Goal: Task Accomplishment & Management: Manage account settings

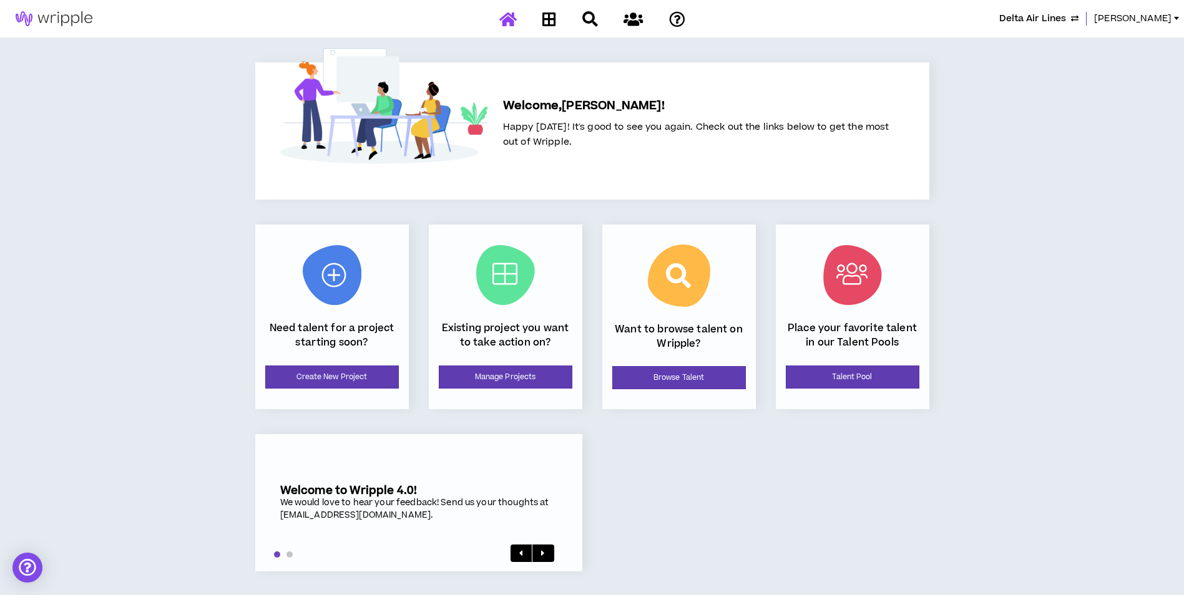
click at [1053, 12] on span "Delta Air Lines" at bounding box center [1032, 19] width 67 height 14
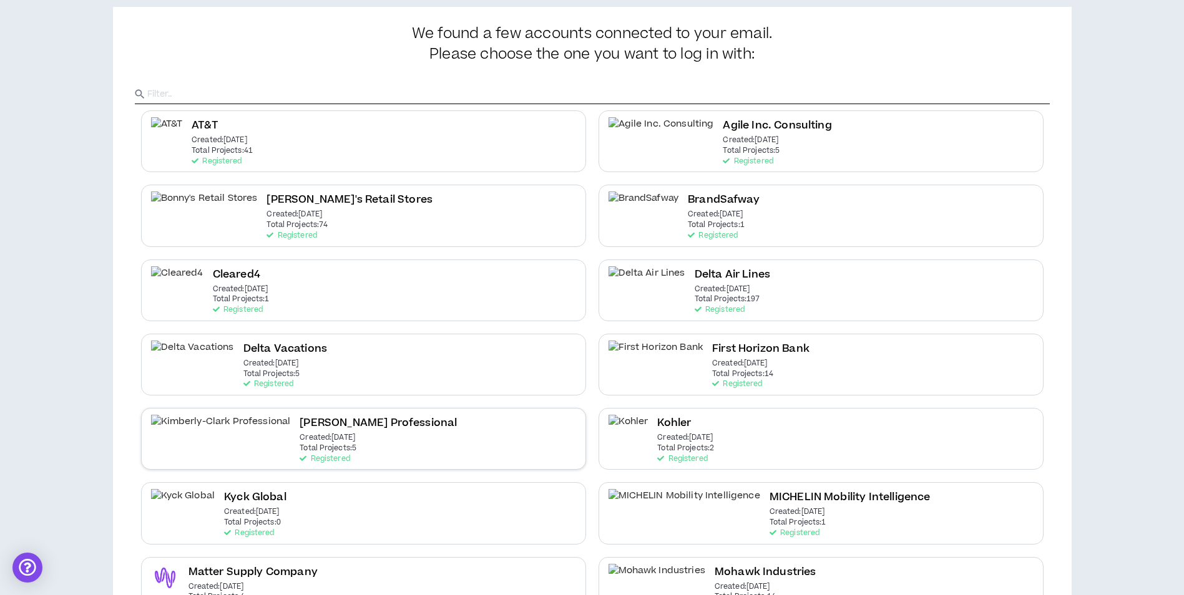
scroll to position [52, 0]
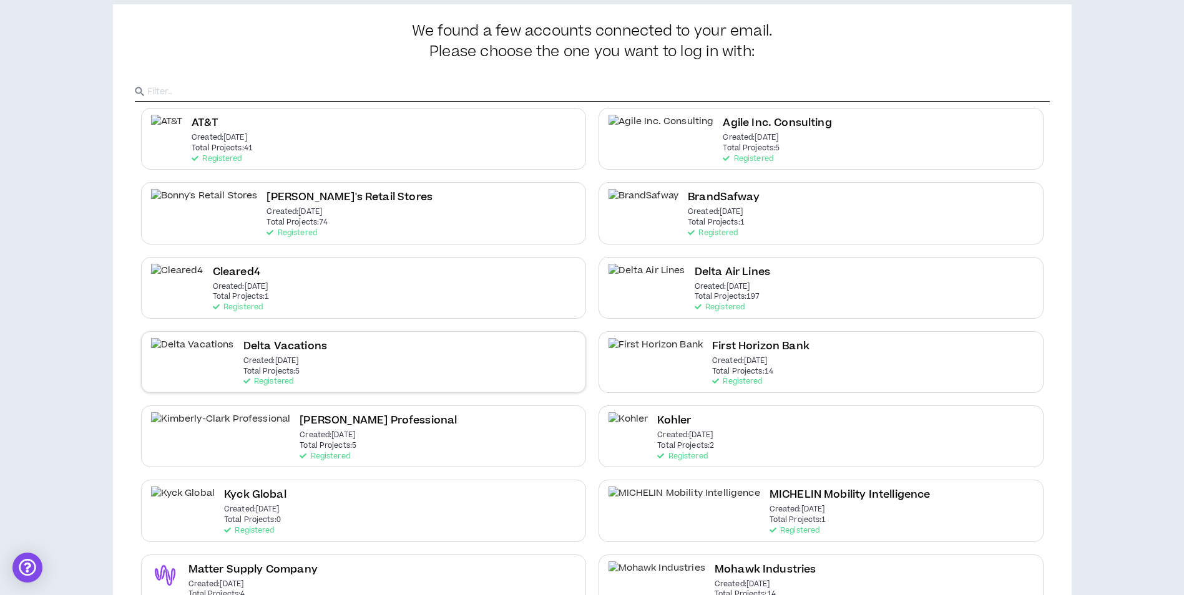
click at [479, 369] on div "Delta Vacations Created: [DATE] Total Projects: 5 Registered" at bounding box center [363, 362] width 445 height 62
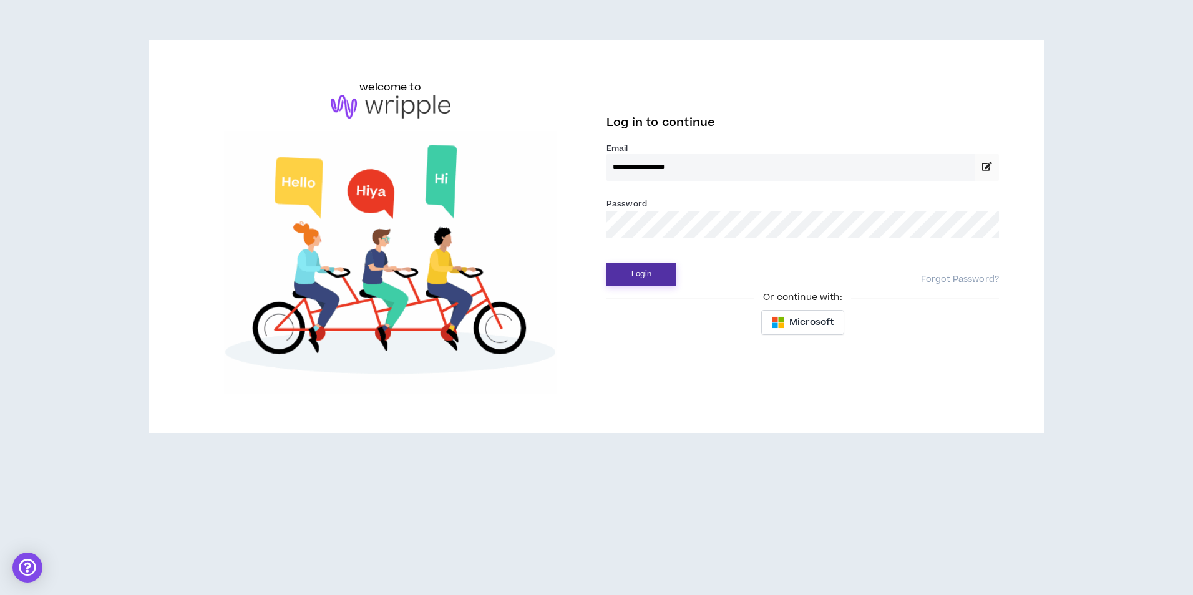
click at [641, 267] on button "Login" at bounding box center [641, 274] width 70 height 23
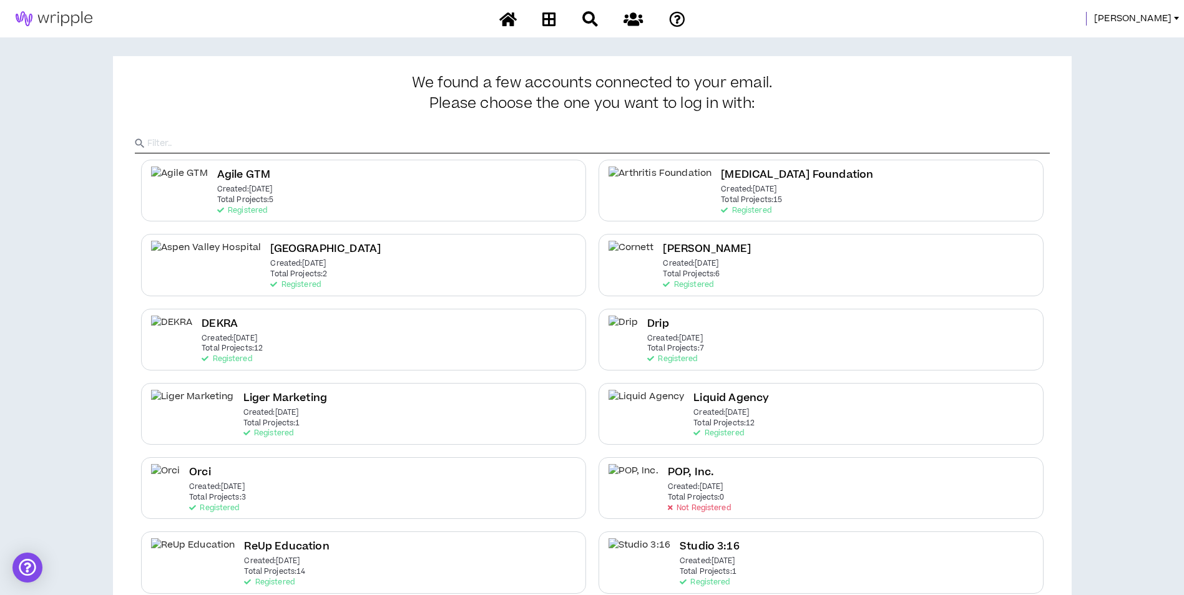
click at [1157, 22] on span "[PERSON_NAME]" at bounding box center [1132, 19] width 77 height 14
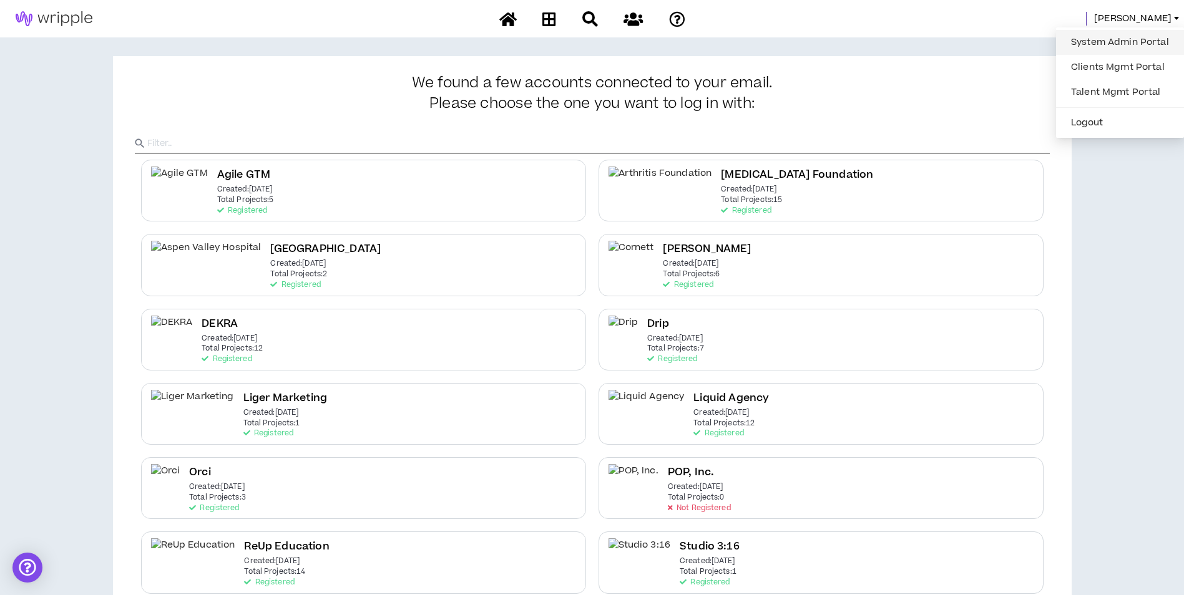
click at [1110, 37] on link "System Admin Portal" at bounding box center [1119, 42] width 113 height 19
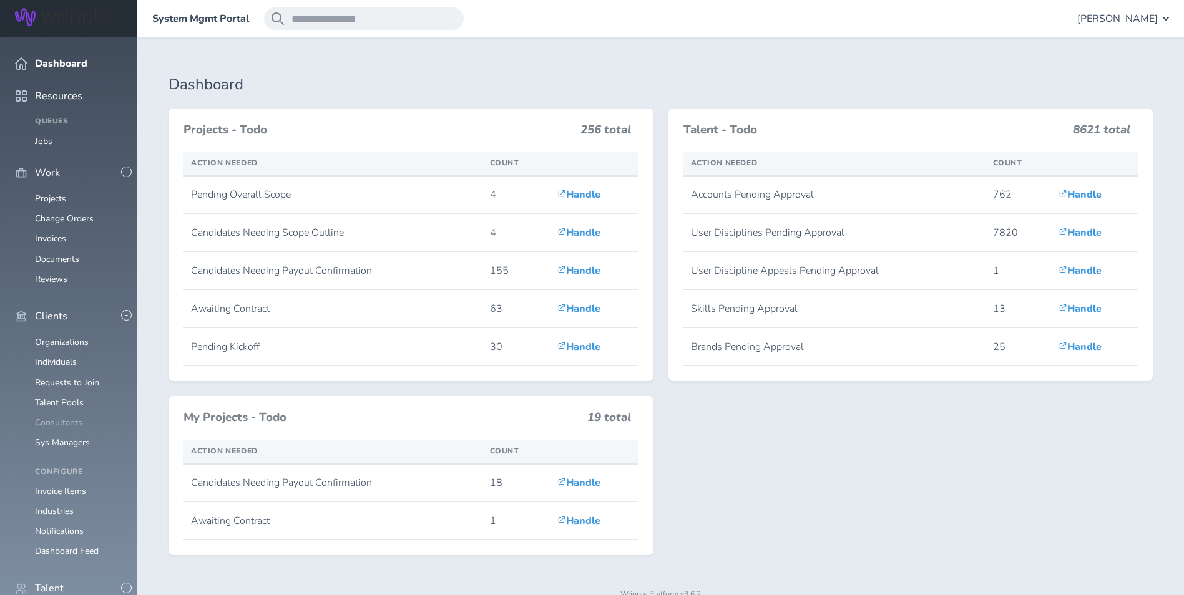
click at [65, 417] on link "Consultants" at bounding box center [58, 423] width 47 height 12
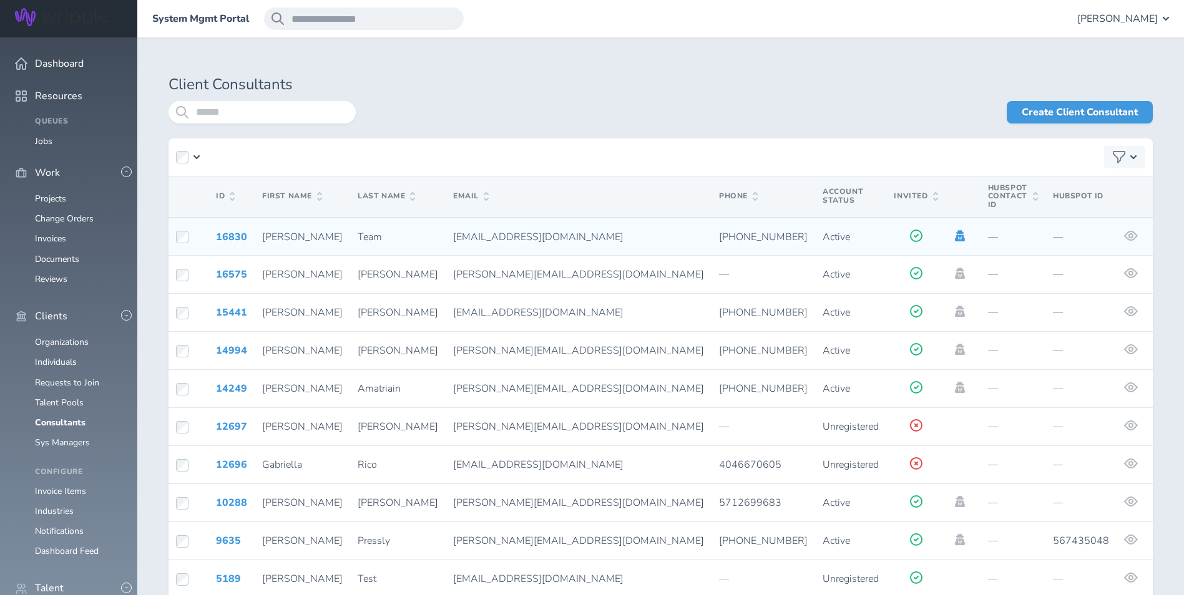
click at [955, 230] on icon at bounding box center [960, 235] width 10 height 11
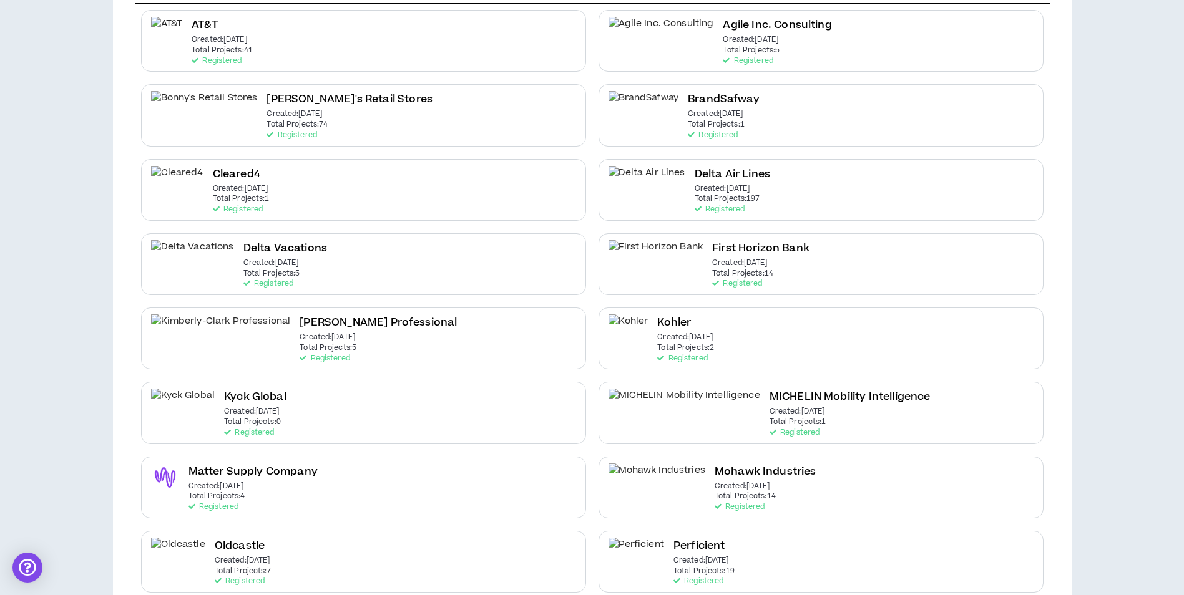
scroll to position [150, 0]
click at [376, 251] on div "Delta Vacations Created: [DATE] Total Projects: 5 Registered" at bounding box center [363, 264] width 445 height 62
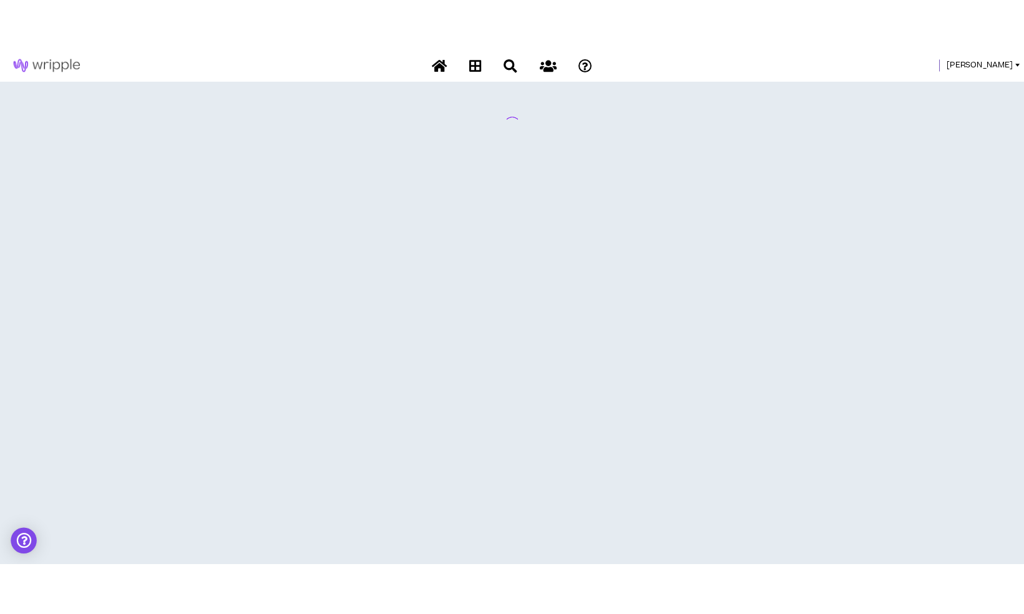
scroll to position [0, 0]
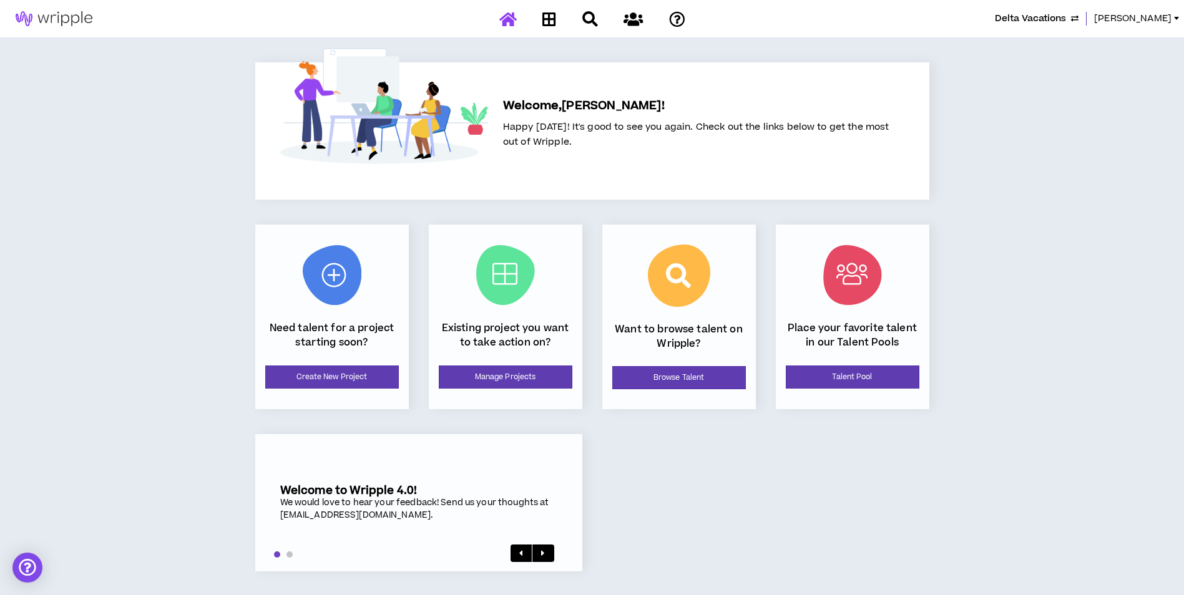
click at [489, 364] on div "Existing project you want to take action on? Manage Projects" at bounding box center [505, 317] width 153 height 185
click at [490, 368] on link "Manage Projects" at bounding box center [506, 377] width 134 height 23
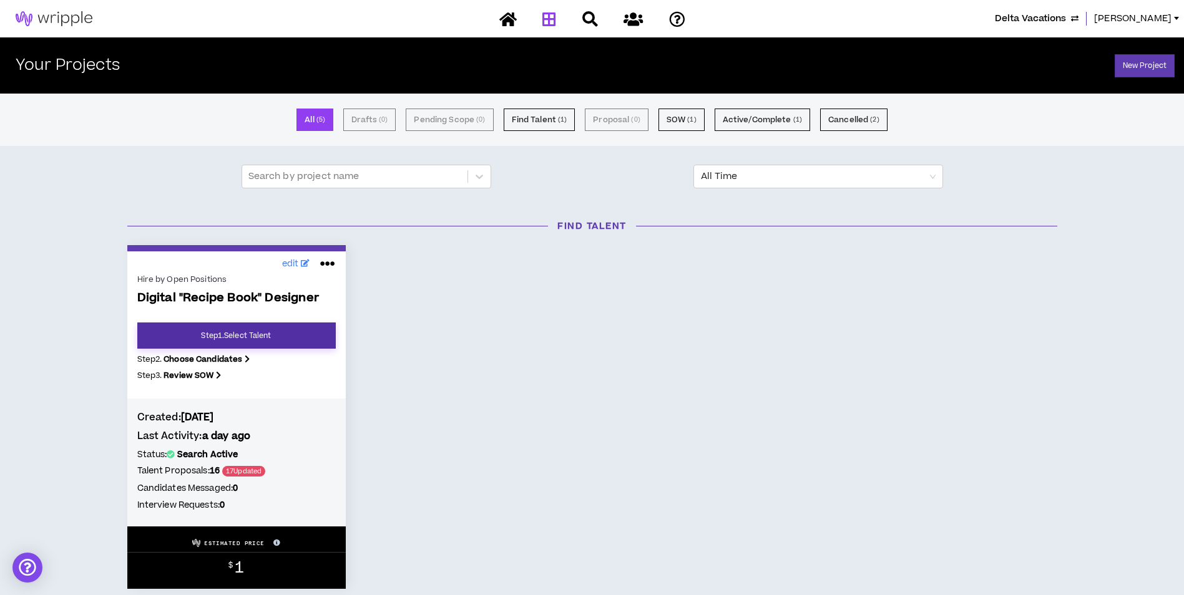
click at [298, 348] on link "Step 1 . Select Talent" at bounding box center [236, 336] width 198 height 26
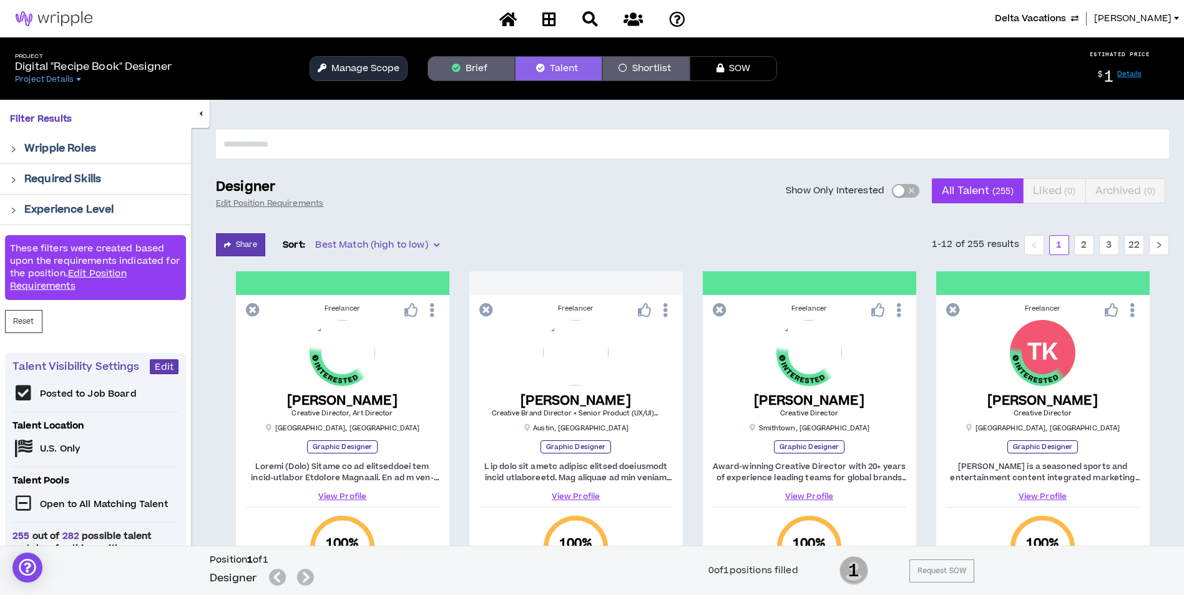
click at [902, 193] on div "button" at bounding box center [898, 190] width 11 height 11
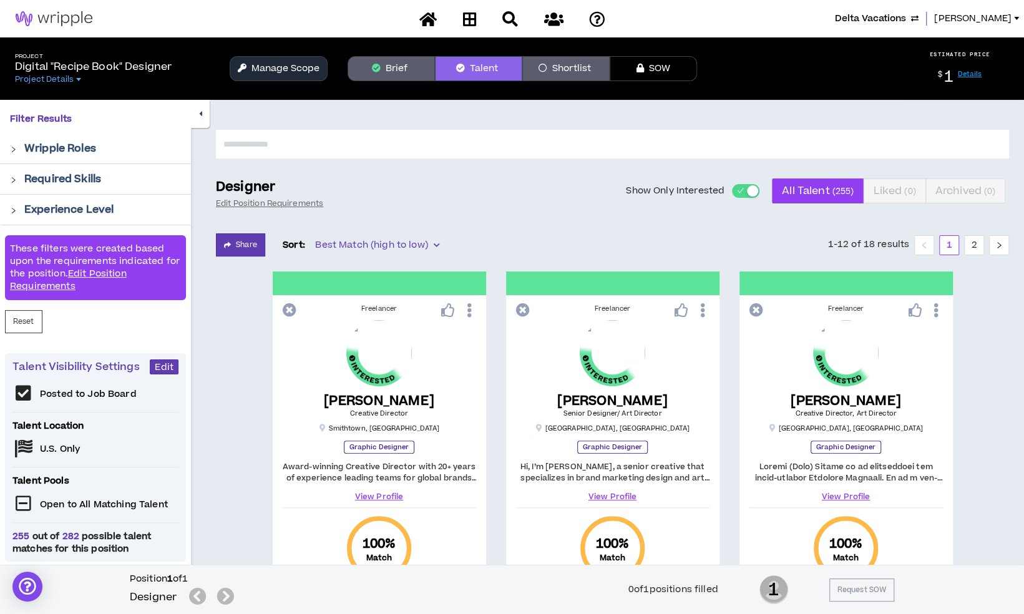
click at [269, 71] on button "Manage Scope" at bounding box center [279, 68] width 98 height 25
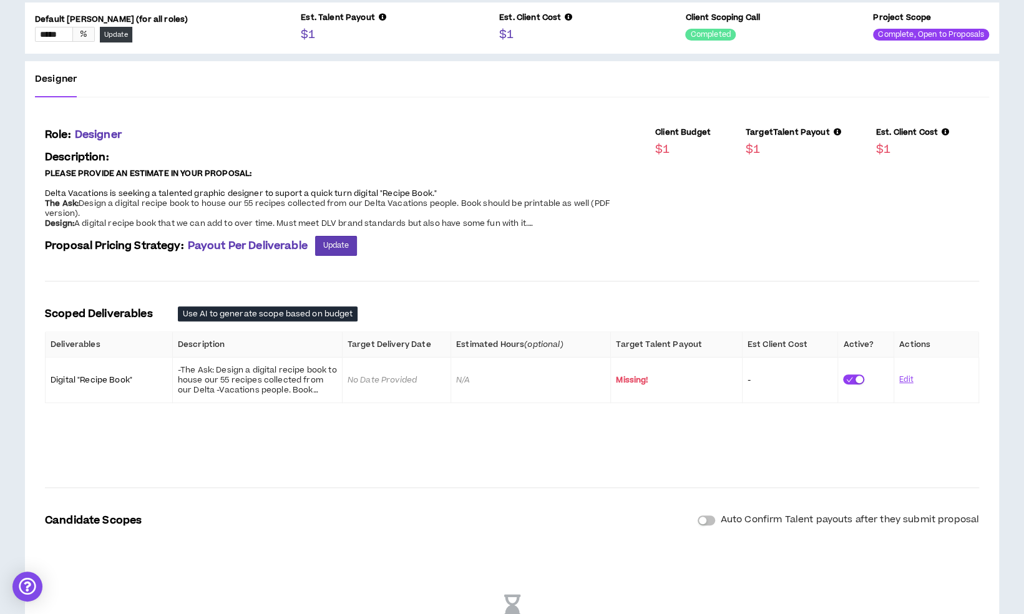
scroll to position [246, 0]
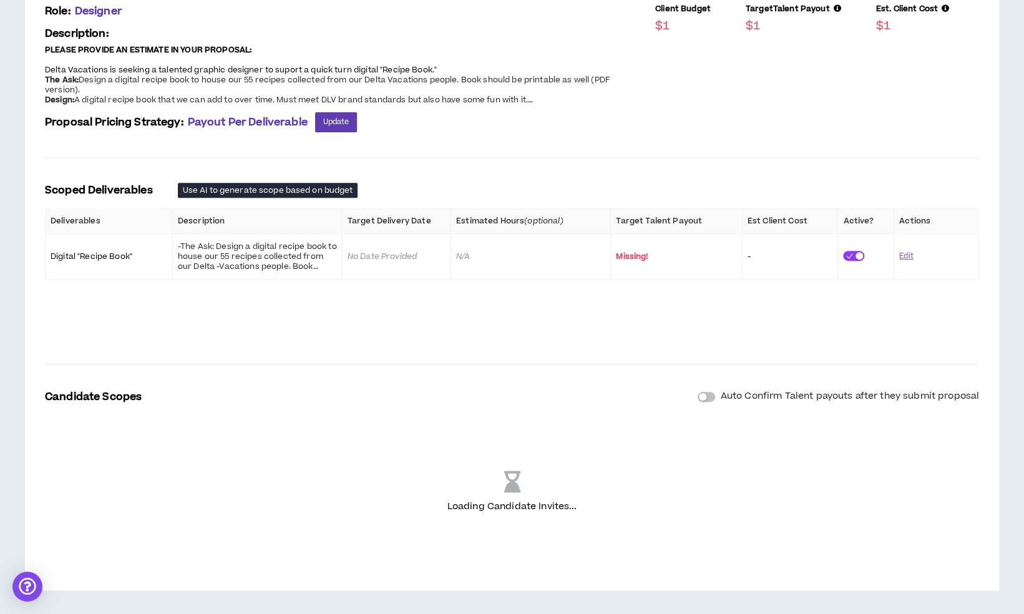
click at [458, 289] on div "Scoped Deliverables Use AI to generate scope based on budget Deliverables Descr…" at bounding box center [512, 261] width 934 height 156
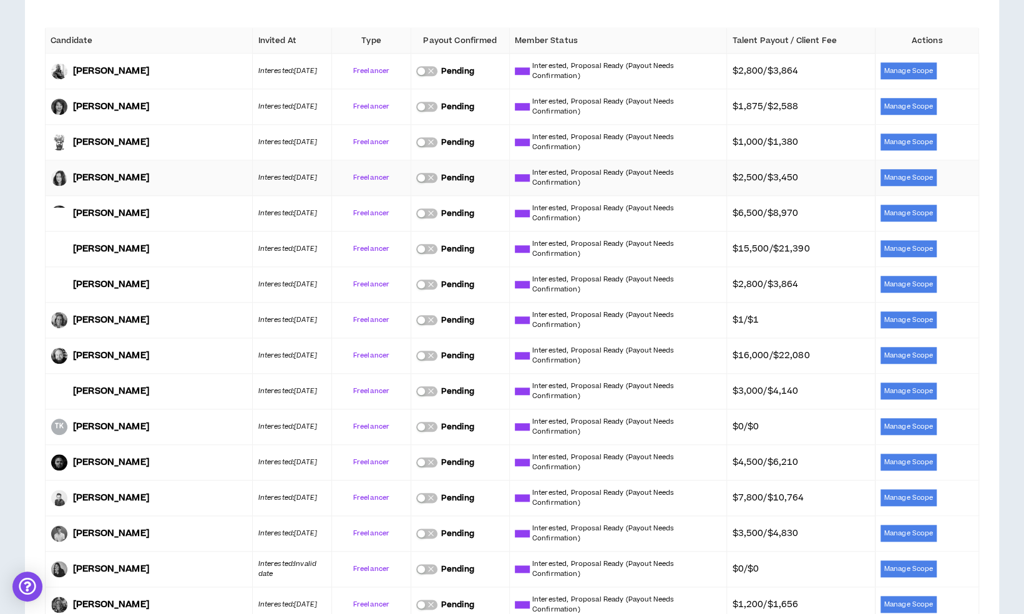
scroll to position [651, 0]
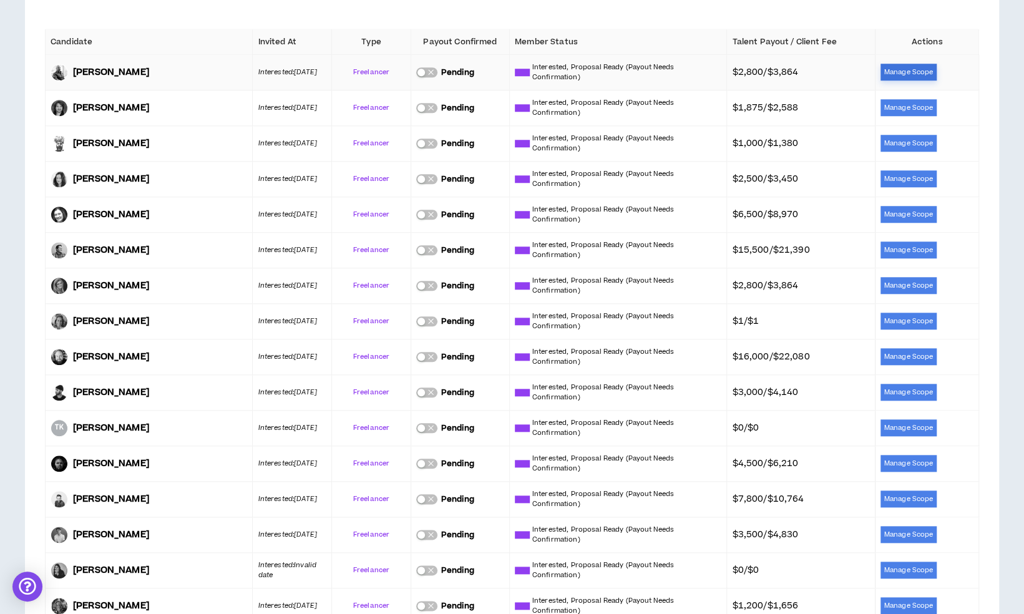
click at [910, 71] on button "Manage Scope" at bounding box center [908, 72] width 56 height 17
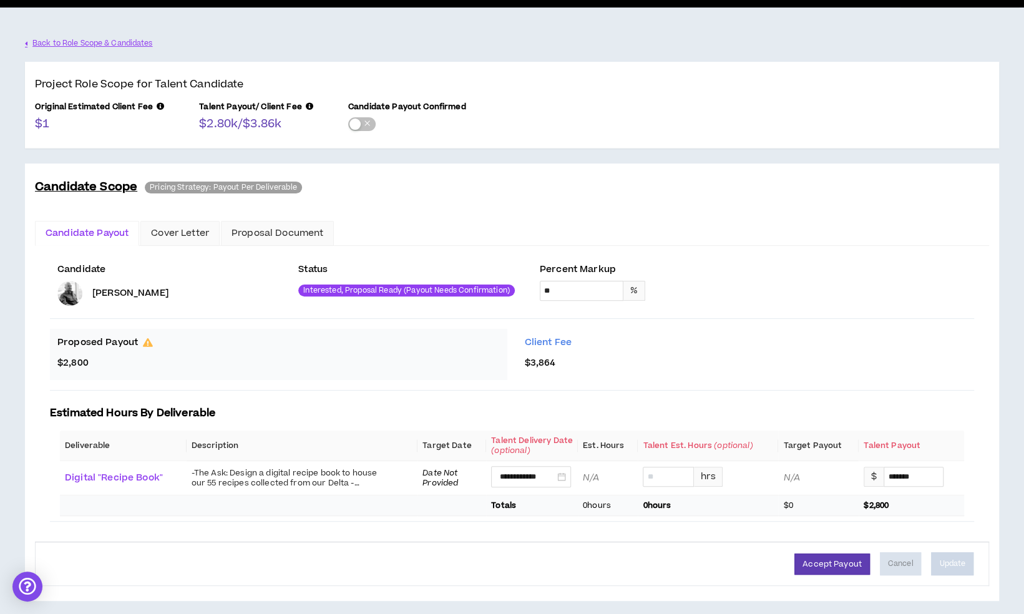
scroll to position [91, 0]
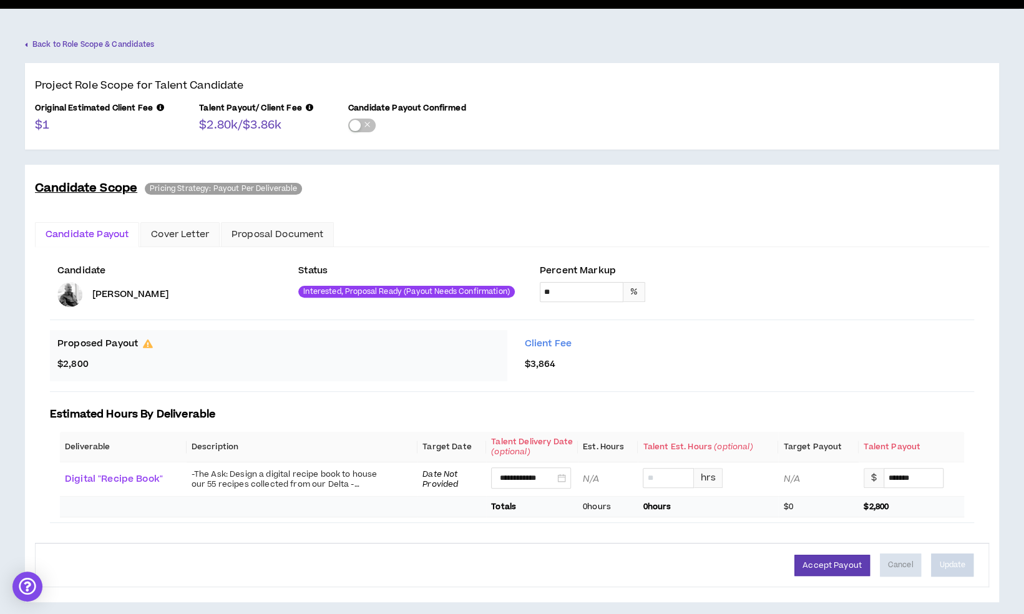
click at [106, 39] on link "Back to Role Scope & Candidates" at bounding box center [90, 45] width 130 height 22
